Goal: Transaction & Acquisition: Purchase product/service

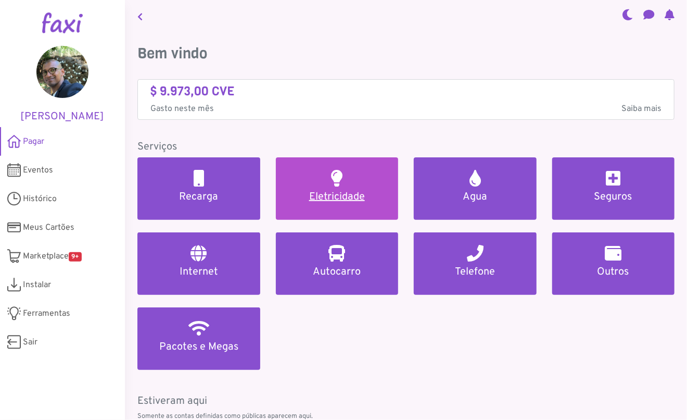
click at [330, 192] on h5 "Eletricidade" at bounding box center [337, 197] width 98 height 12
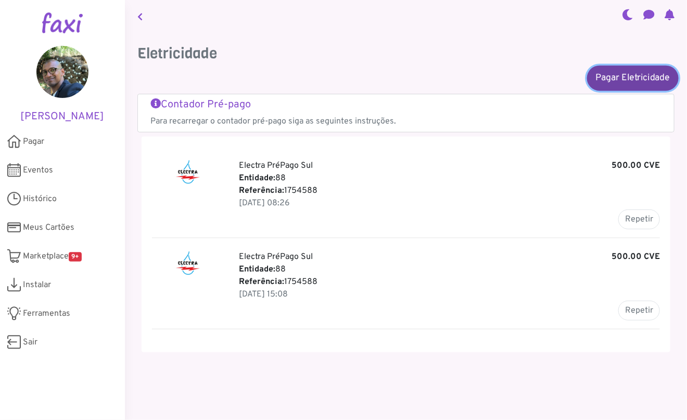
click at [625, 80] on link "Pagar Eletricidade" at bounding box center [633, 77] width 92 height 25
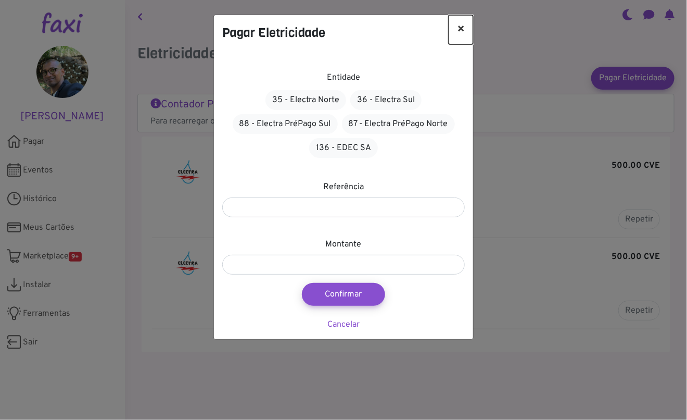
click at [462, 26] on button "×" at bounding box center [461, 29] width 24 height 29
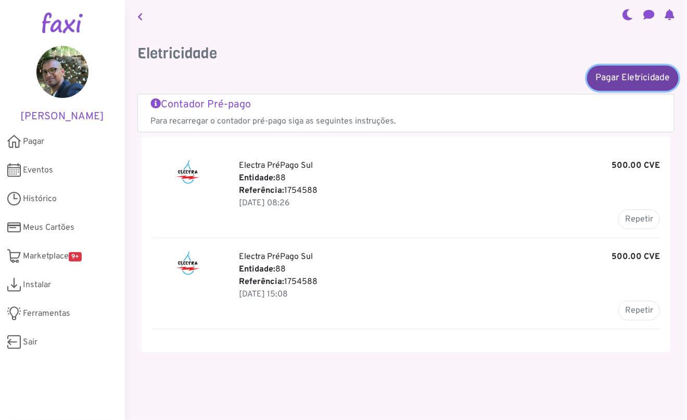
click at [609, 74] on link "Pagar Eletricidade" at bounding box center [633, 77] width 92 height 25
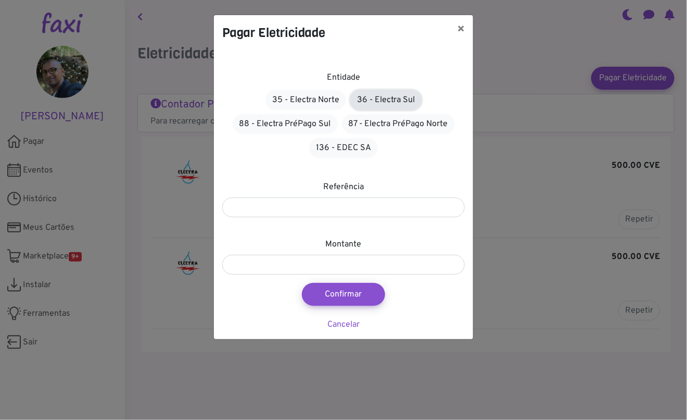
click at [393, 105] on link "36 - Electra Sul" at bounding box center [385, 100] width 71 height 20
click at [328, 124] on link "88 - Electra PréPago Sul" at bounding box center [285, 124] width 105 height 20
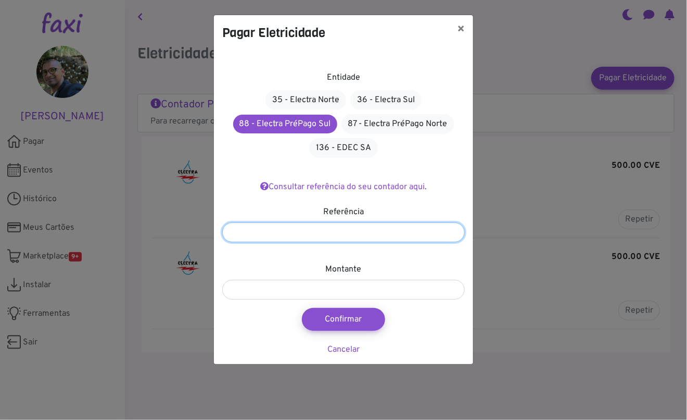
click at [297, 230] on input "number" at bounding box center [343, 232] width 243 height 20
type input "*******"
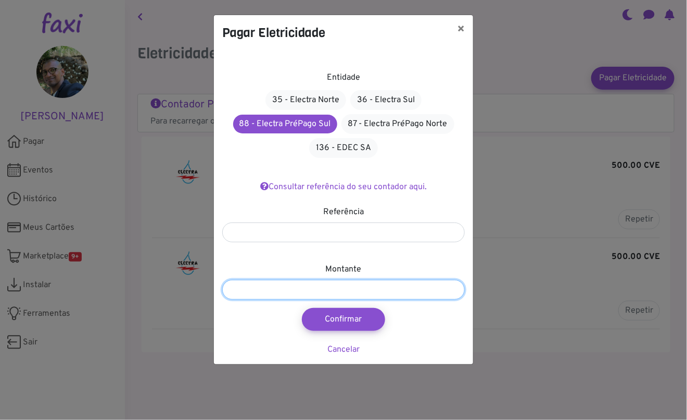
click at [297, 291] on input "number" at bounding box center [343, 290] width 243 height 20
type input "****"
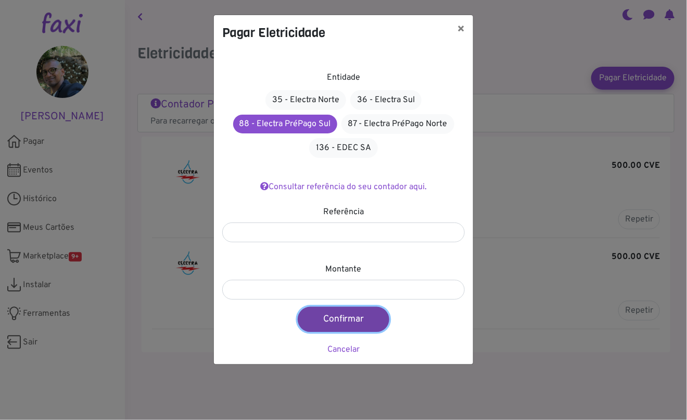
click at [333, 318] on button "Confirmar" at bounding box center [344, 319] width 92 height 25
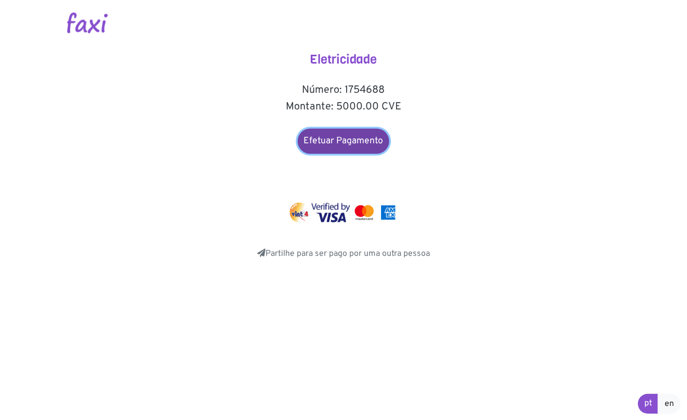
click at [344, 140] on link "Efetuar Pagamento" at bounding box center [344, 141] width 92 height 25
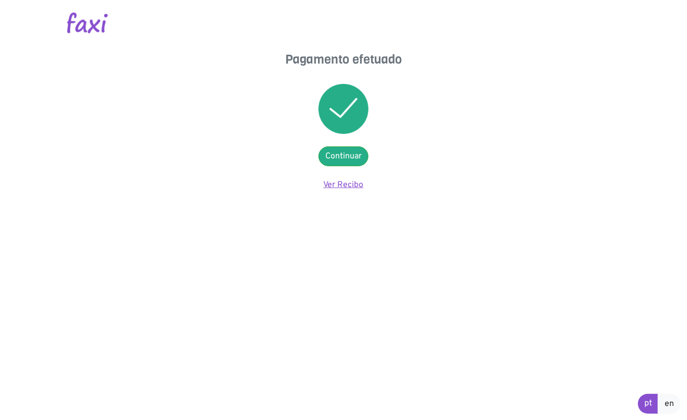
click at [340, 187] on link "Ver Recibo" at bounding box center [344, 185] width 40 height 10
